Goal: Task Accomplishment & Management: Use online tool/utility

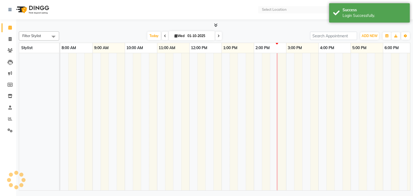
select select "en"
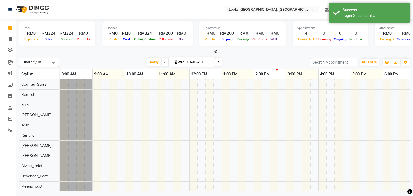
scroll to position [7, 0]
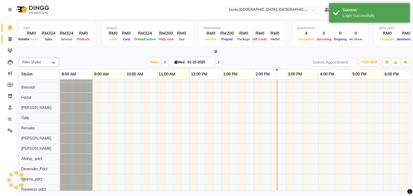
click at [12, 38] on span at bounding box center [9, 39] width 9 height 6
select select "service"
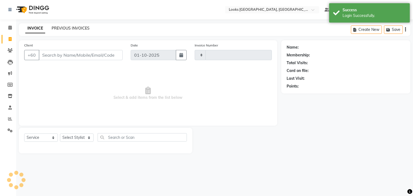
click at [60, 26] on link "PREVIOUS INVOICES" at bounding box center [71, 28] width 38 height 5
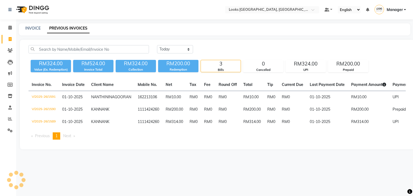
click at [23, 149] on div "[DATE] [DATE] Custom Range RM324.00 Value (Ex. Redemption) RM524.00 Invoice Tot…" at bounding box center [217, 95] width 394 height 110
click at [13, 132] on span at bounding box center [9, 131] width 9 height 6
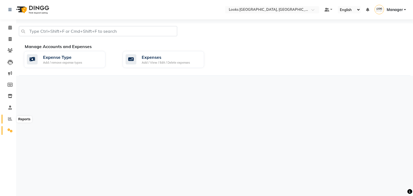
click at [10, 119] on icon at bounding box center [10, 119] width 4 height 4
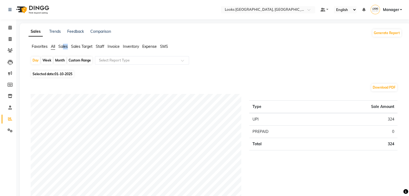
drag, startPoint x: 61, startPoint y: 50, endPoint x: 63, endPoint y: 48, distance: 3.4
click at [63, 48] on div "Favorites All Sales Sales Target Staff Invoice Inventory Expense SMS" at bounding box center [214, 49] width 381 height 10
click at [63, 48] on span "Sales" at bounding box center [62, 46] width 9 height 5
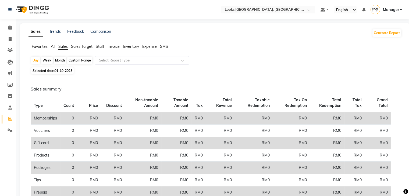
click at [60, 61] on div "Month" at bounding box center [60, 61] width 12 height 8
select select "10"
select select "2025"
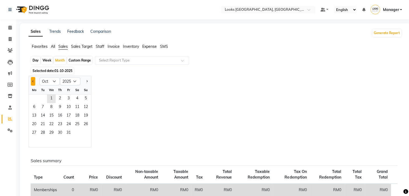
click at [35, 81] on button "Previous month" at bounding box center [33, 81] width 4 height 9
select select "9"
click at [34, 99] on span "1" at bounding box center [34, 99] width 9 height 9
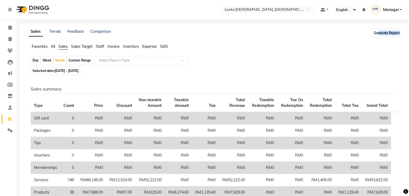
drag, startPoint x: 380, startPoint y: 37, endPoint x: 379, endPoint y: 33, distance: 3.6
click at [379, 33] on div "Generate Report" at bounding box center [386, 33] width 30 height 9
click at [379, 33] on button "Generate Report" at bounding box center [386, 33] width 29 height 8
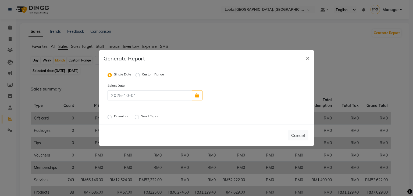
click at [142, 76] on label "Custom Range" at bounding box center [153, 75] width 22 height 6
click at [139, 76] on input "Custom Range" at bounding box center [138, 75] width 4 height 4
radio input "true"
select select "10"
select select "2025"
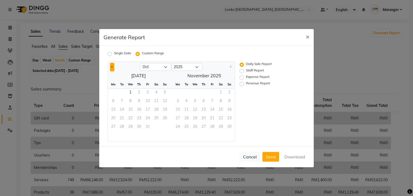
click at [112, 69] on button "Previous month" at bounding box center [112, 67] width 4 height 9
select select "9"
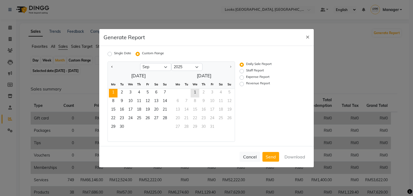
click at [114, 94] on span "1" at bounding box center [113, 93] width 9 height 9
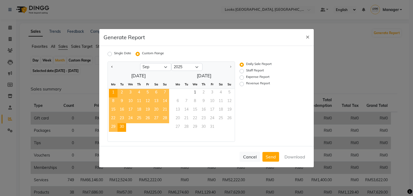
click at [121, 128] on span "30" at bounding box center [121, 127] width 9 height 9
click at [246, 84] on label "Revenue Report" at bounding box center [258, 84] width 24 height 6
click at [240, 84] on input "Revenue Report" at bounding box center [242, 84] width 4 height 4
radio input "true"
click at [297, 159] on button "Download" at bounding box center [294, 157] width 27 height 10
